Goal: Complete application form

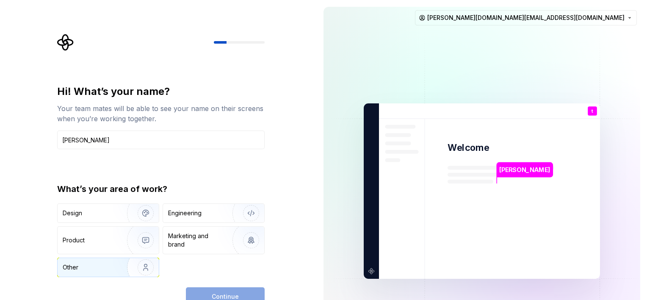
type input "trived"
click at [131, 265] on img "button" at bounding box center [140, 267] width 54 height 57
click at [224, 294] on span "Continue" at bounding box center [225, 296] width 27 height 8
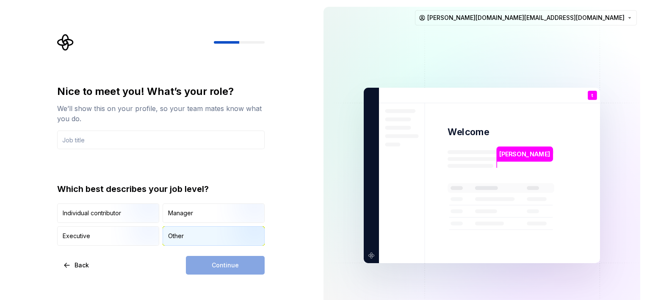
click at [209, 239] on div "Other" at bounding box center [213, 235] width 101 height 19
click at [212, 262] on div "Continue" at bounding box center [225, 265] width 79 height 19
click at [140, 210] on img "button" at bounding box center [138, 223] width 54 height 57
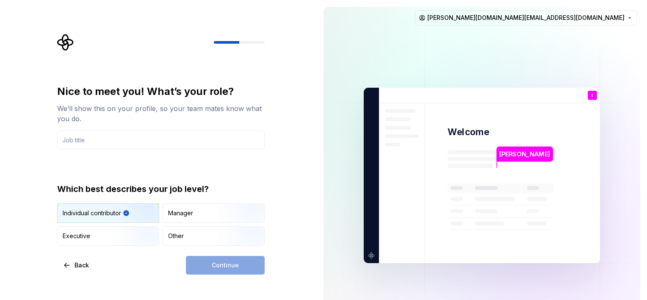
click at [203, 264] on div "Continue" at bounding box center [225, 265] width 79 height 19
click at [149, 234] on img "button" at bounding box center [138, 246] width 54 height 57
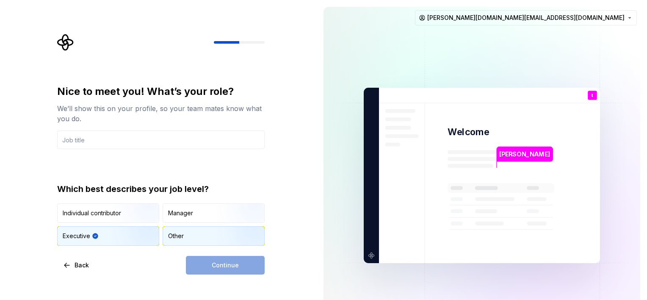
click at [183, 234] on div "Other" at bounding box center [176, 235] width 16 height 8
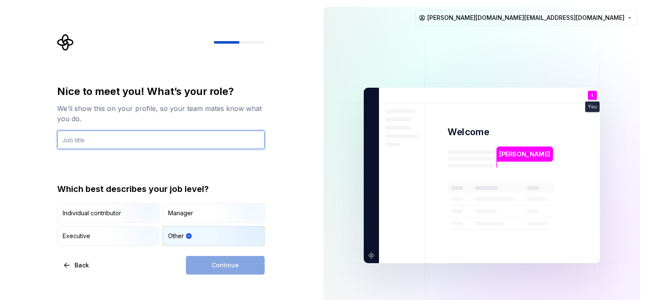
click at [144, 144] on input "text" at bounding box center [160, 139] width 207 height 19
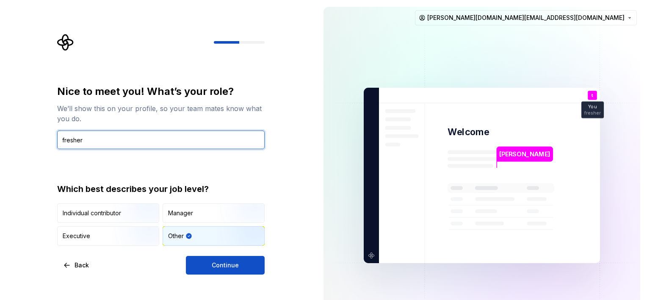
type input "fresher"
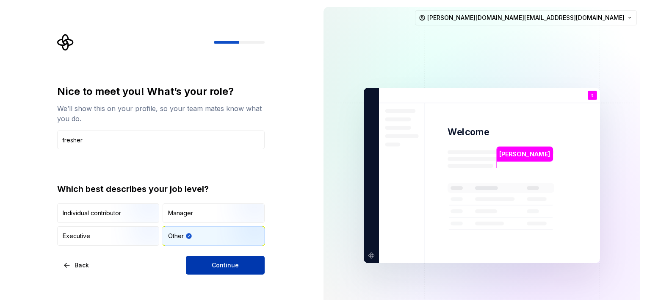
click at [237, 272] on div "Nice to meet you! What’s your role? We’ll show this on your profile, so your te…" at bounding box center [158, 175] width 316 height 350
click at [237, 272] on button "Continue" at bounding box center [225, 265] width 79 height 19
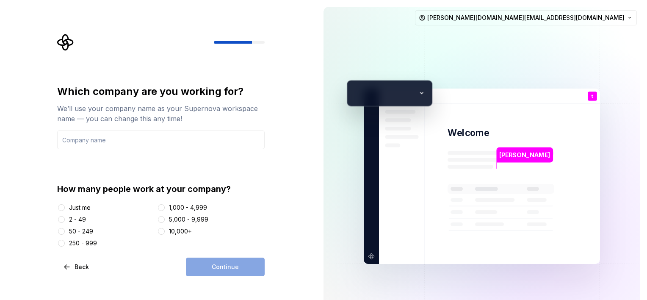
click at [72, 206] on div "Just me" at bounding box center [80, 207] width 22 height 8
click at [65, 206] on button "Just me" at bounding box center [61, 207] width 7 height 7
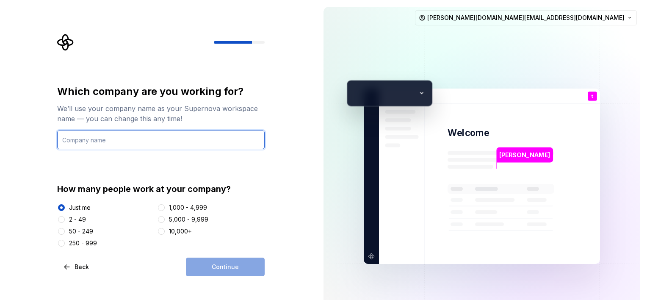
click at [146, 146] on input "text" at bounding box center [160, 139] width 207 height 19
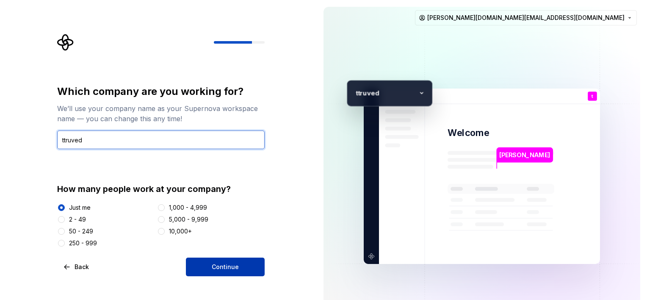
type input "ttruved"
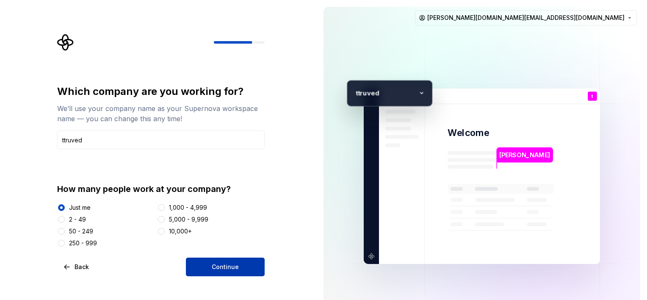
click at [228, 266] on span "Continue" at bounding box center [225, 266] width 27 height 8
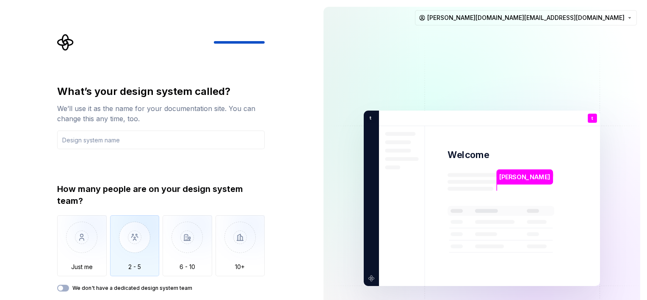
click at [155, 237] on img "button" at bounding box center [135, 243] width 50 height 57
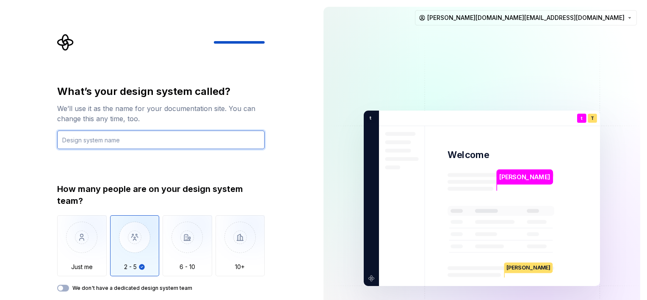
click at [118, 143] on input "text" at bounding box center [160, 139] width 207 height 19
type input "flutter"
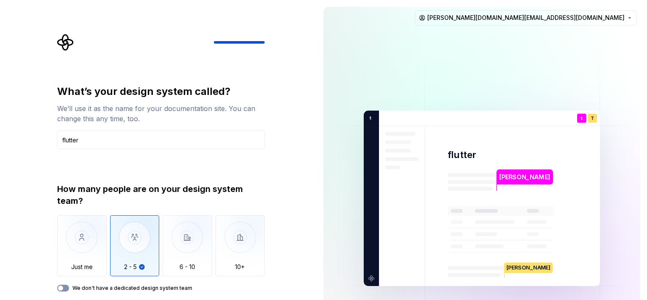
click at [64, 290] on button "We don't have a dedicated design system team" at bounding box center [63, 287] width 12 height 7
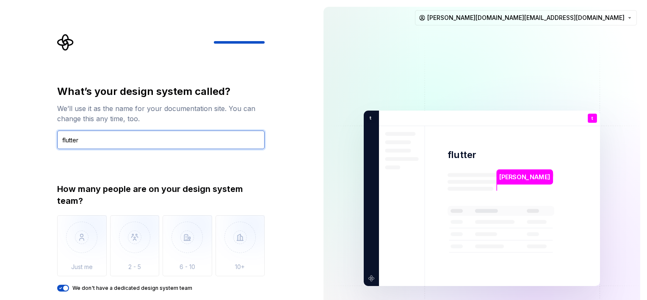
click at [189, 145] on input "flutter" at bounding box center [160, 139] width 207 height 19
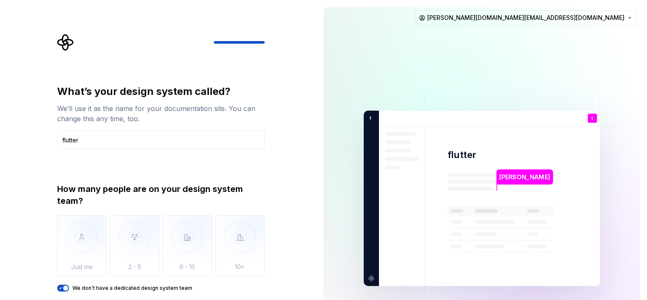
click at [504, 182] on div "trived" at bounding box center [525, 176] width 56 height 15
click at [373, 279] on img at bounding box center [481, 198] width 343 height 400
click at [432, 242] on img at bounding box center [481, 198] width 343 height 400
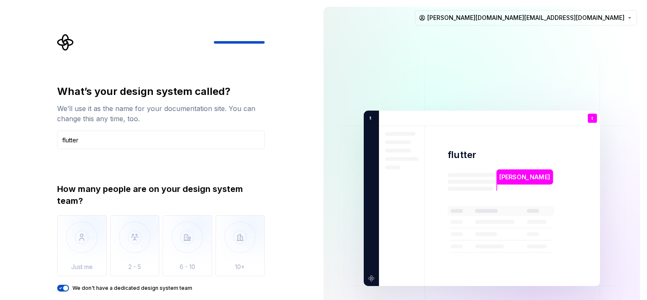
click at [432, 242] on img at bounding box center [481, 198] width 343 height 400
